Goal: Task Accomplishment & Management: Manage account settings

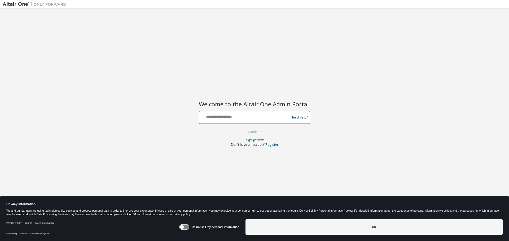
click at [228, 115] on input "text" at bounding box center [244, 117] width 87 height 8
type input "**********"
click at [258, 130] on button "Continue" at bounding box center [254, 132] width 25 height 8
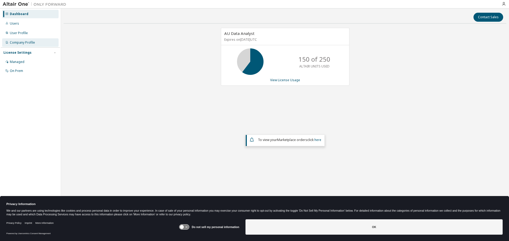
click at [22, 39] on div "Company Profile" at bounding box center [30, 42] width 56 height 8
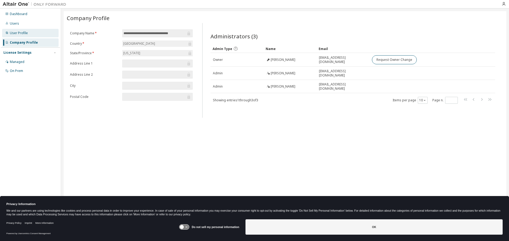
click at [18, 36] on div "User Profile" at bounding box center [30, 33] width 56 height 8
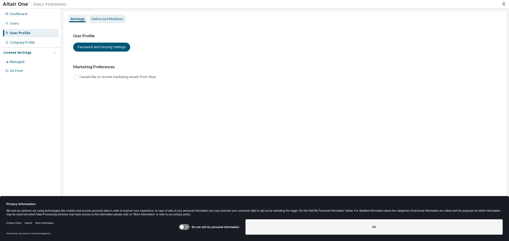
click at [107, 19] on div "Authorized Machines" at bounding box center [107, 19] width 32 height 4
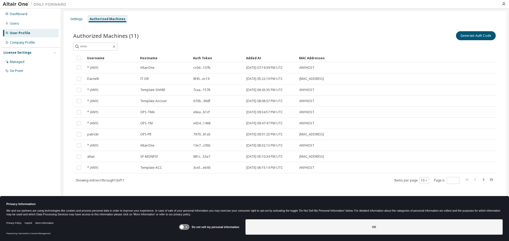
click at [255, 58] on div "Added At" at bounding box center [270, 58] width 49 height 8
click at [467, 36] on button "Generate Auth Code" at bounding box center [476, 35] width 40 height 9
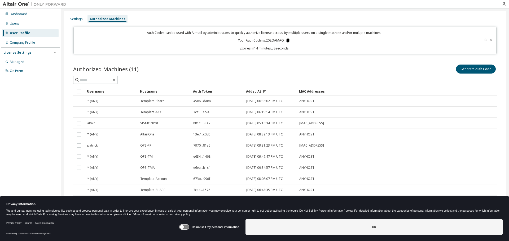
click at [286, 41] on icon at bounding box center [287, 41] width 3 height 4
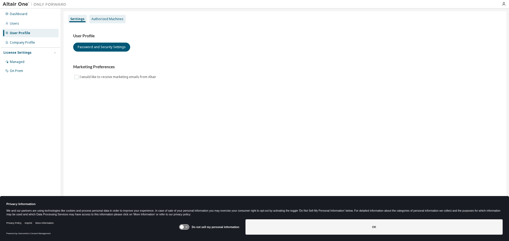
click at [103, 17] on div "Authorized Machines" at bounding box center [107, 19] width 32 height 4
